Goal: Find specific page/section: Find specific page/section

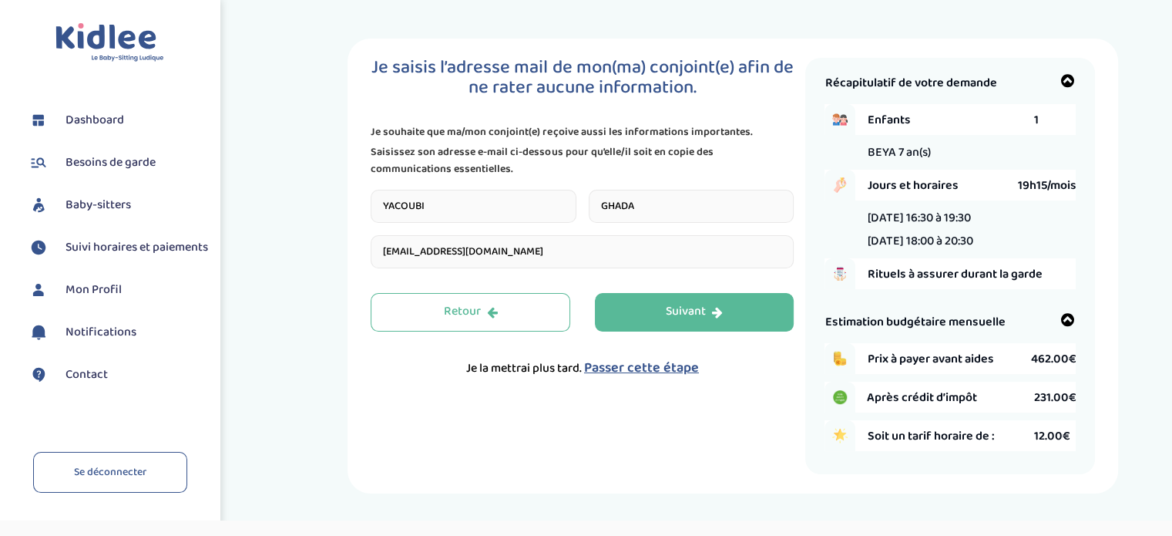
click at [78, 117] on span "Dashboard" at bounding box center [95, 120] width 59 height 18
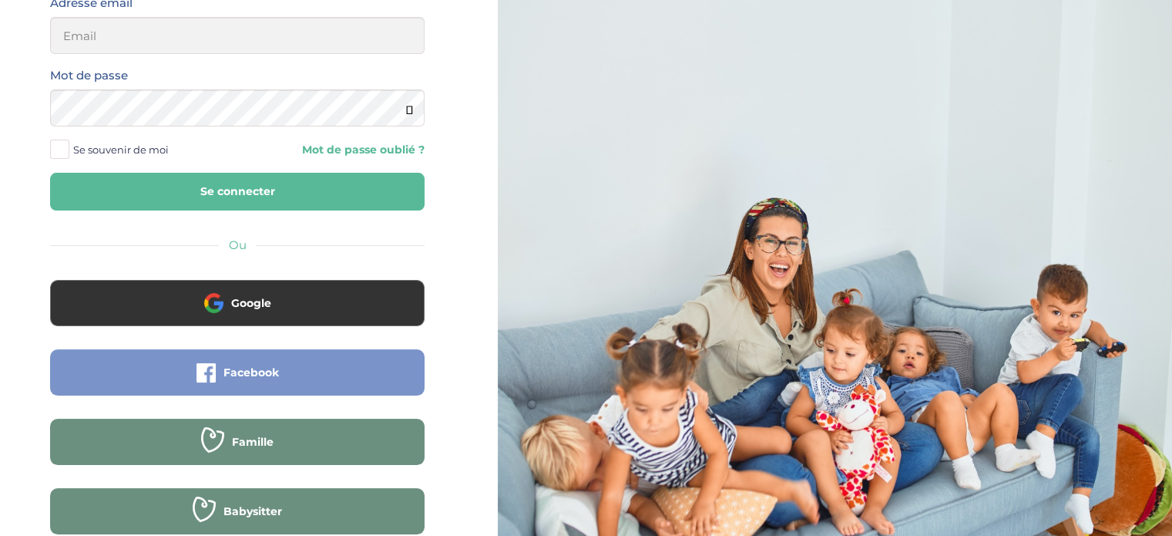
scroll to position [154, 0]
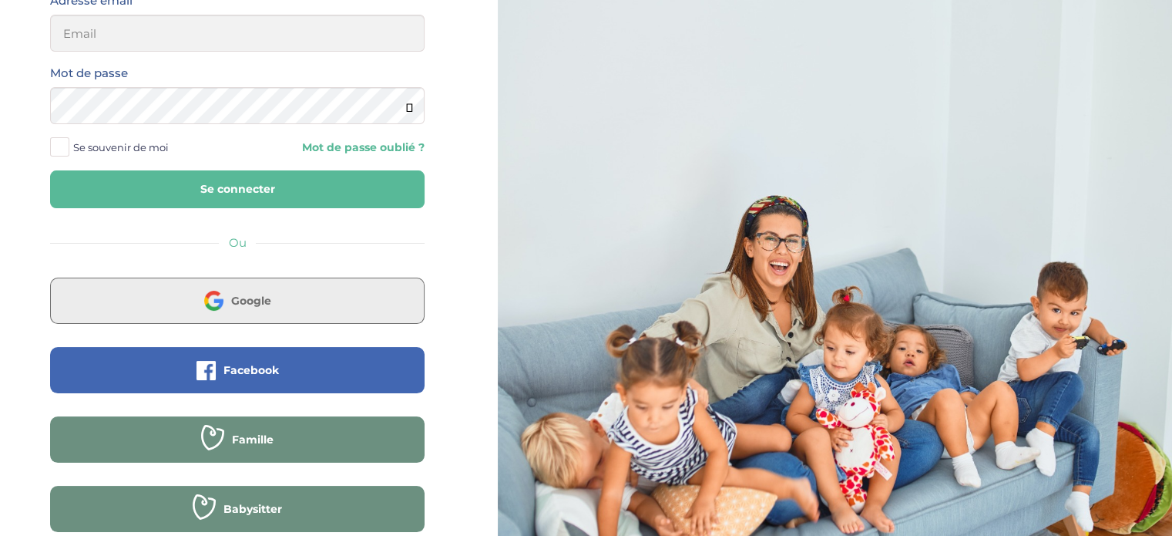
click at [226, 286] on button "Google" at bounding box center [237, 300] width 375 height 46
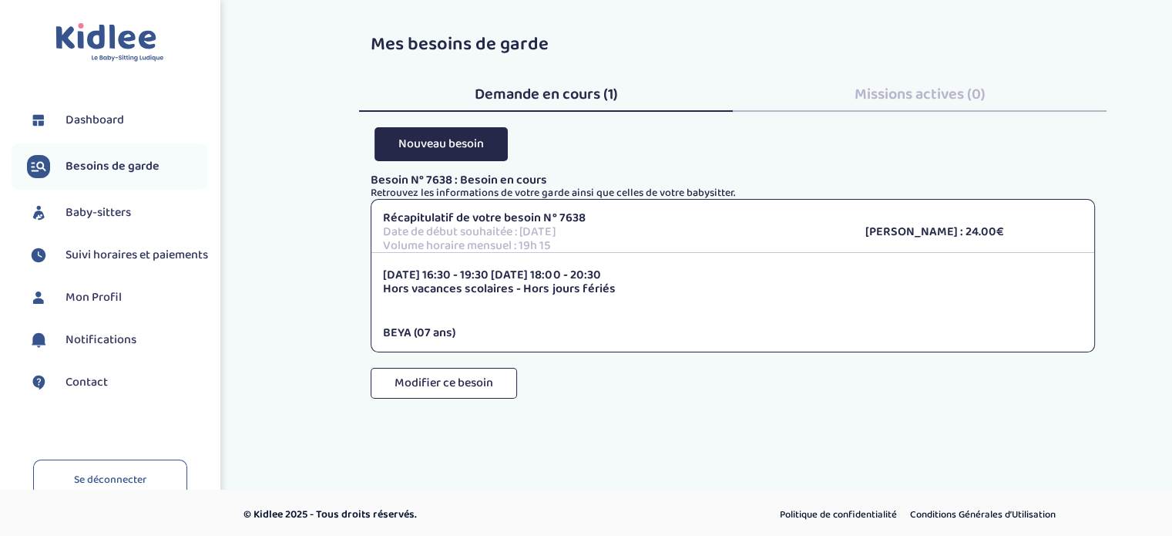
click at [543, 86] on span "Demande en cours (1)" at bounding box center [546, 94] width 143 height 25
click at [72, 274] on li "Suivi horaires et paiements" at bounding box center [110, 255] width 197 height 39
